Goal: Navigation & Orientation: Find specific page/section

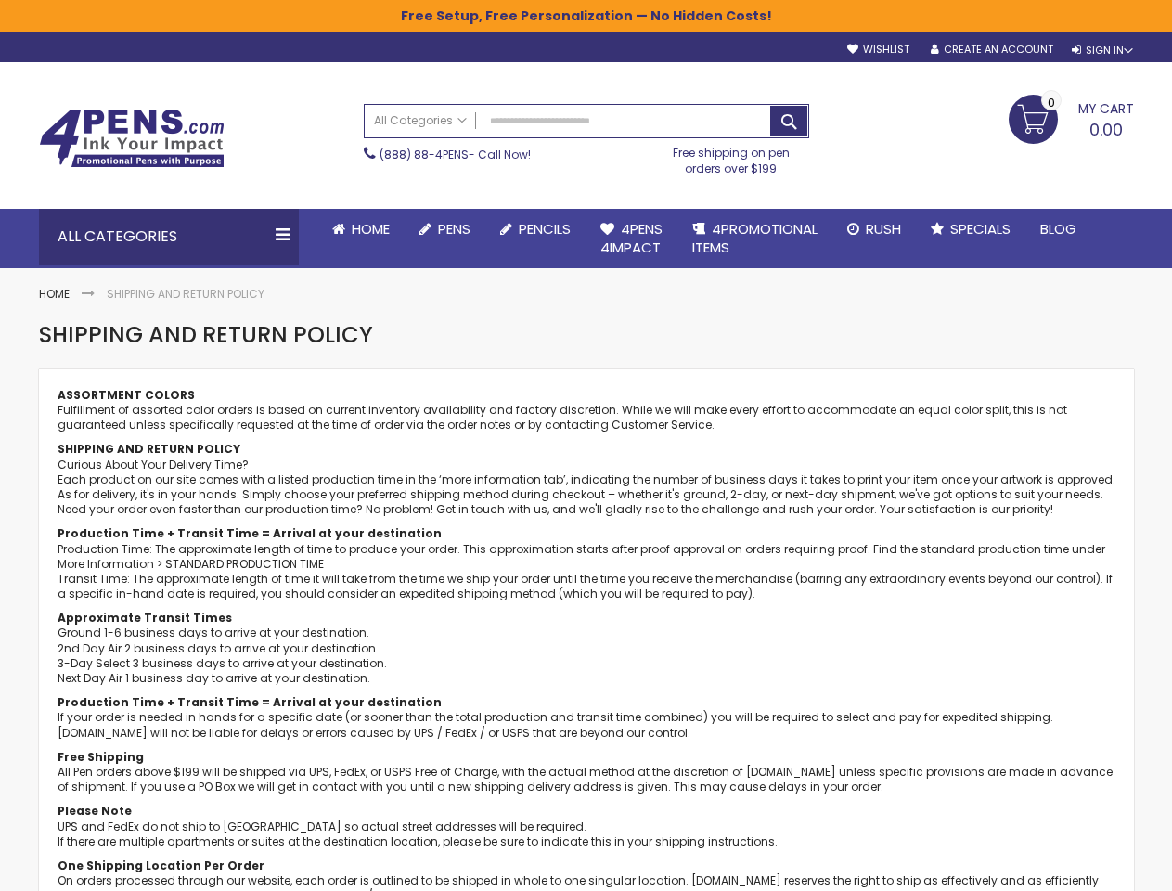
click at [586, 445] on div "ASSORTMENT COLORS Fulfillment of assorted color orders is based on current inve…" at bounding box center [587, 819] width 1058 height 862
click at [1101, 50] on div "Sign In" at bounding box center [1102, 51] width 61 height 14
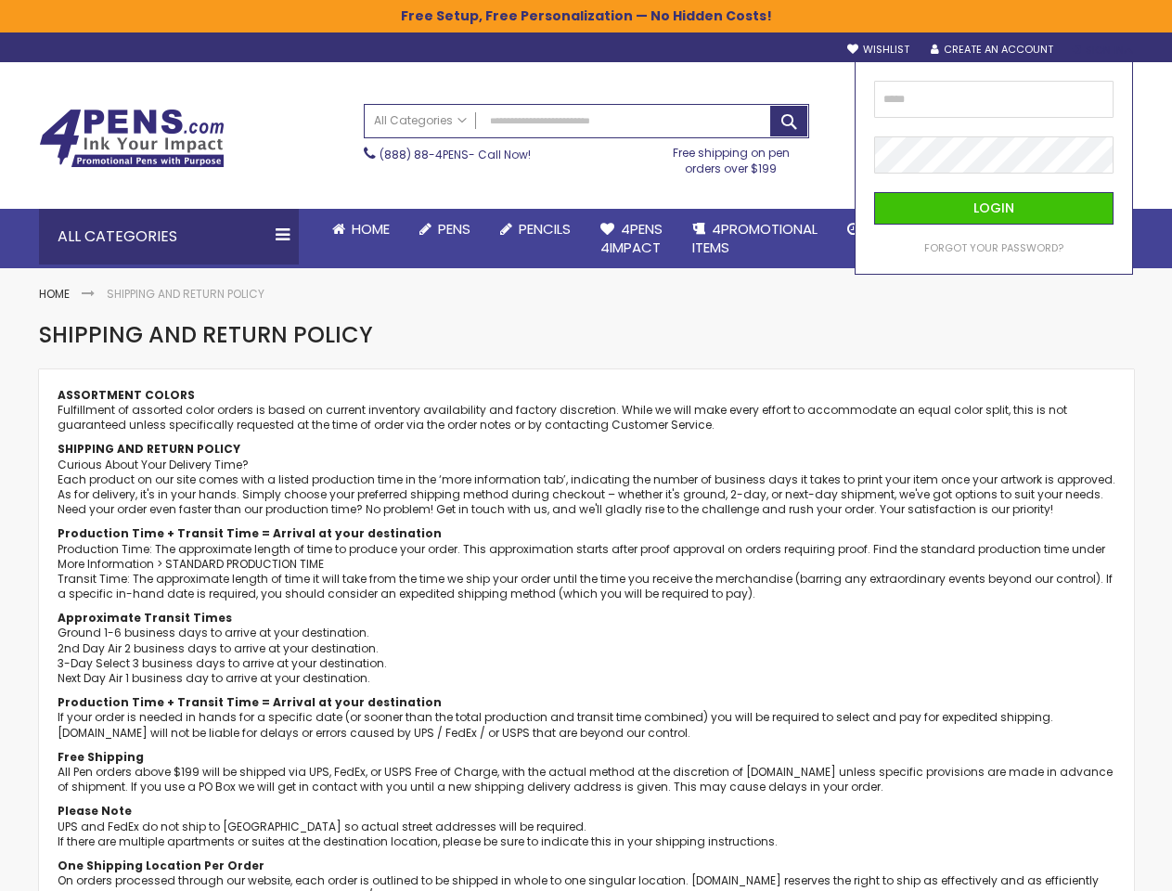
click at [472, 184] on div "Search All Categories All Categories Pens Plastic Pens Metal Pens Grip Pens Las…" at bounding box center [586, 140] width 445 height 90
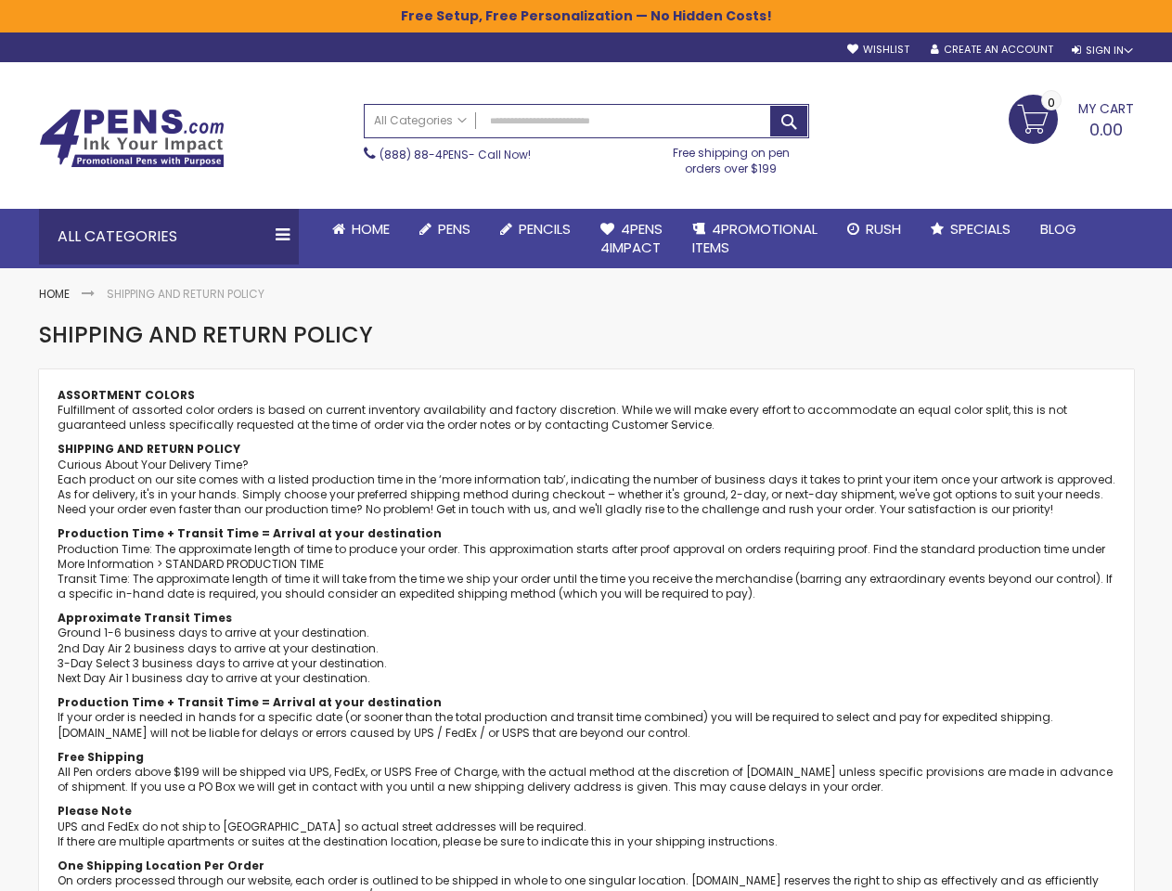
click at [477, 207] on div "Toggle Nav Search All Categories All Categories Pens Plastic Pens Metal Pens Gr…" at bounding box center [587, 135] width 1114 height 146
click at [169, 237] on div "All Categories" at bounding box center [169, 237] width 260 height 56
click at [586, 890] on html "The store will not work correctly when cookies are disabled. Free Setup, Free P…" at bounding box center [586, 445] width 1172 height 891
